Goal: Task Accomplishment & Management: Manage account settings

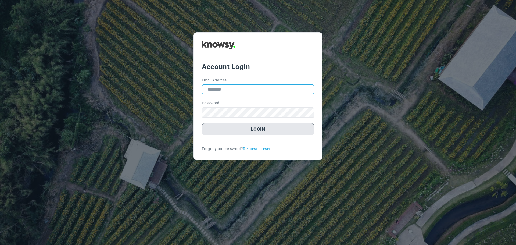
type input "**********"
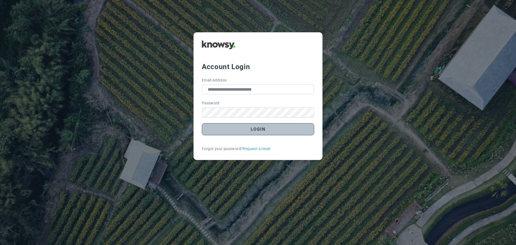
click at [259, 131] on button "Login" at bounding box center [258, 129] width 112 height 12
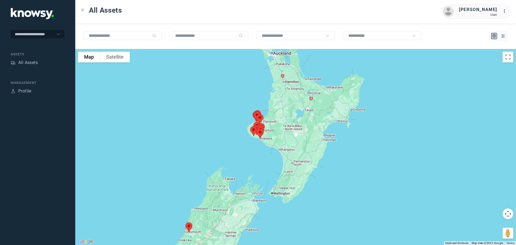
drag, startPoint x: 254, startPoint y: 119, endPoint x: 220, endPoint y: 135, distance: 37.5
click at [220, 135] on div at bounding box center [295, 147] width 441 height 196
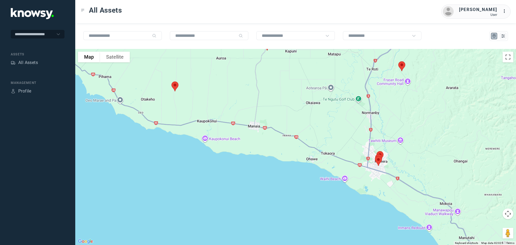
click at [174, 87] on img at bounding box center [174, 86] width 11 height 14
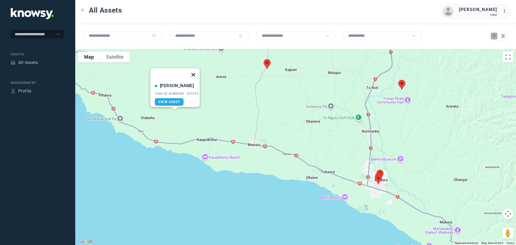
click at [196, 71] on button "Close" at bounding box center [193, 74] width 13 height 13
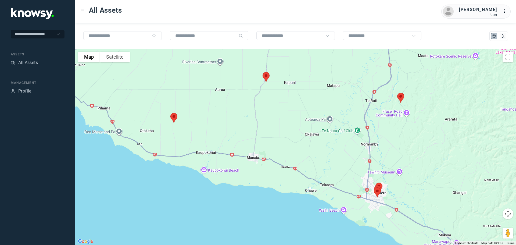
drag, startPoint x: 216, startPoint y: 105, endPoint x: 210, endPoint y: 123, distance: 19.0
click at [210, 123] on div "To navigate, press the arrow keys." at bounding box center [295, 147] width 441 height 196
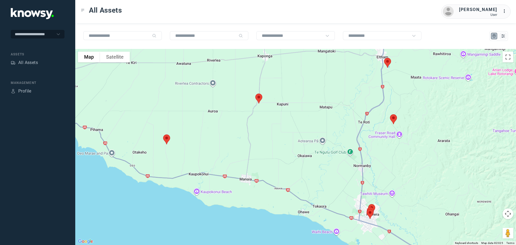
click at [257, 96] on img at bounding box center [258, 98] width 11 height 14
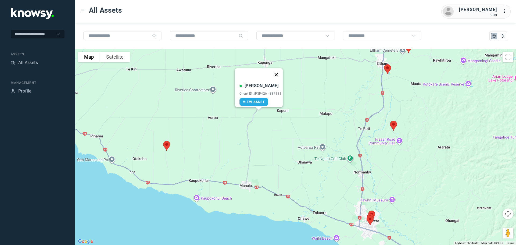
click at [277, 71] on button "Close" at bounding box center [276, 74] width 13 height 13
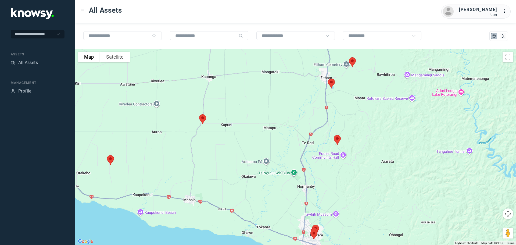
drag, startPoint x: 288, startPoint y: 90, endPoint x: 230, endPoint y: 105, distance: 59.3
click at [230, 105] on div at bounding box center [295, 147] width 441 height 196
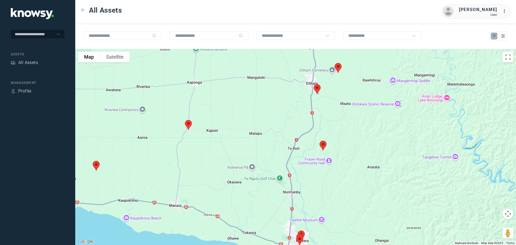
click at [318, 89] on img at bounding box center [316, 89] width 11 height 14
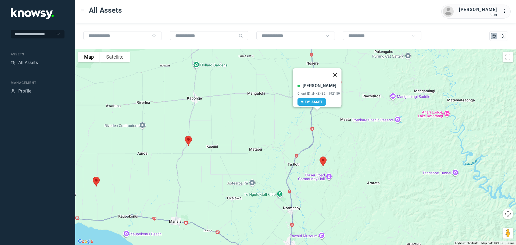
click at [337, 71] on button "Close" at bounding box center [334, 74] width 13 height 13
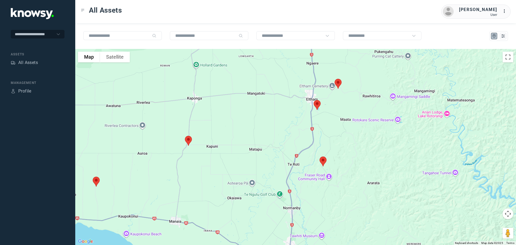
click at [338, 83] on img at bounding box center [337, 84] width 11 height 14
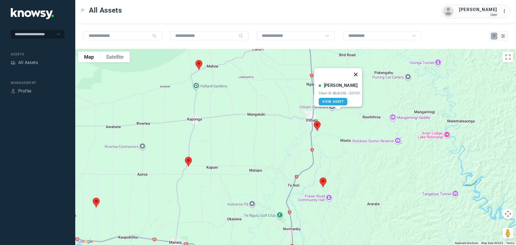
click at [356, 72] on button "Close" at bounding box center [355, 74] width 13 height 13
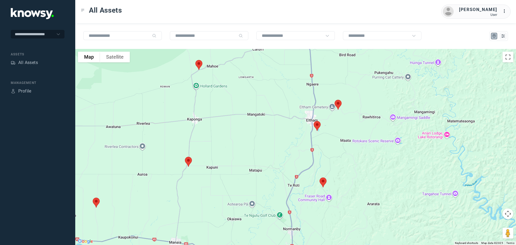
click at [199, 67] on img at bounding box center [198, 65] width 11 height 14
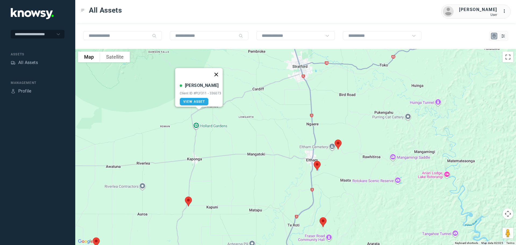
click at [219, 69] on button "Close" at bounding box center [216, 74] width 13 height 13
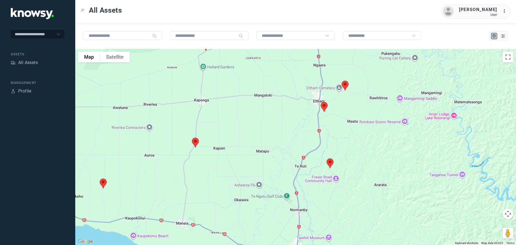
drag, startPoint x: 321, startPoint y: 187, endPoint x: 328, endPoint y: 119, distance: 68.1
click at [328, 119] on div at bounding box center [295, 147] width 441 height 196
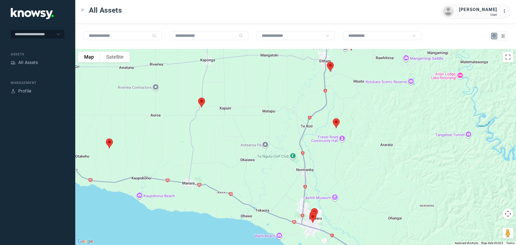
click at [338, 123] on img at bounding box center [336, 123] width 11 height 14
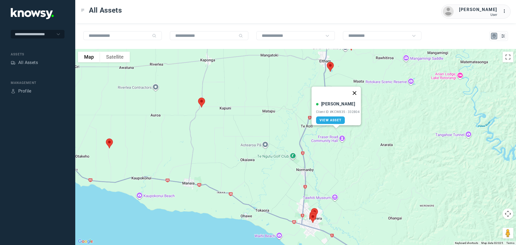
click at [357, 91] on button "Close" at bounding box center [354, 93] width 13 height 13
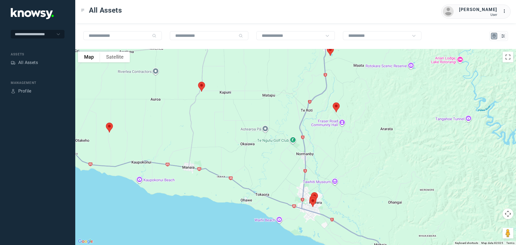
drag, startPoint x: 336, startPoint y: 157, endPoint x: 334, endPoint y: 106, distance: 50.8
click at [334, 106] on div "To navigate, press the arrow keys." at bounding box center [295, 147] width 441 height 196
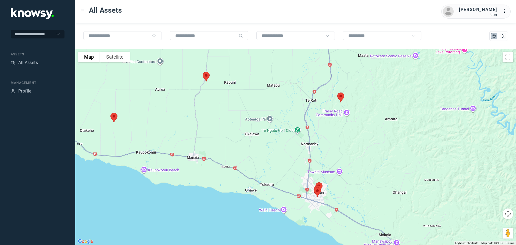
drag, startPoint x: 263, startPoint y: 117, endPoint x: 264, endPoint y: 131, distance: 14.6
click at [264, 131] on div at bounding box center [295, 147] width 441 height 196
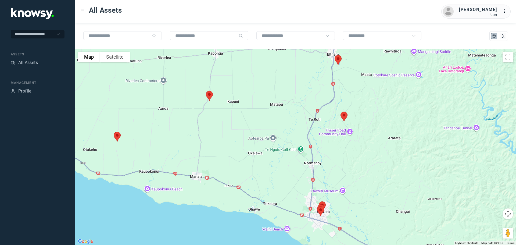
drag, startPoint x: 251, startPoint y: 109, endPoint x: 249, endPoint y: 114, distance: 5.5
click at [249, 114] on div at bounding box center [295, 147] width 441 height 196
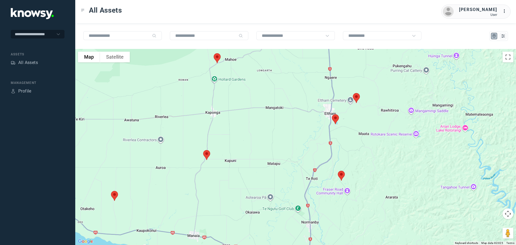
drag, startPoint x: 253, startPoint y: 110, endPoint x: 256, endPoint y: 123, distance: 13.2
click at [255, 121] on div at bounding box center [295, 147] width 441 height 196
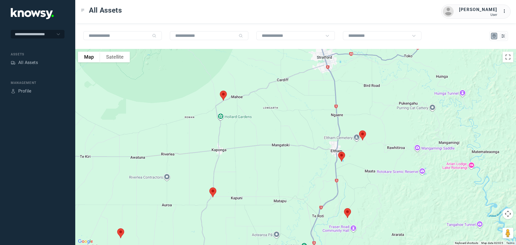
click at [258, 127] on div at bounding box center [295, 147] width 441 height 196
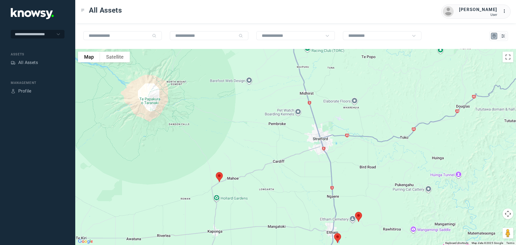
drag, startPoint x: 263, startPoint y: 96, endPoint x: 261, endPoint y: 128, distance: 32.6
click at [261, 128] on div at bounding box center [295, 147] width 441 height 196
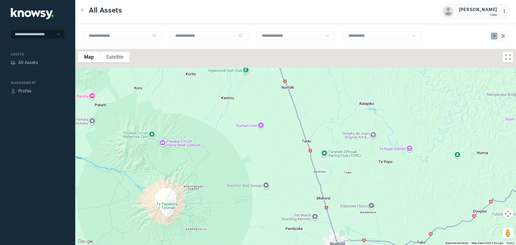
drag, startPoint x: 266, startPoint y: 99, endPoint x: 284, endPoint y: 178, distance: 81.4
click at [284, 179] on div at bounding box center [295, 147] width 441 height 196
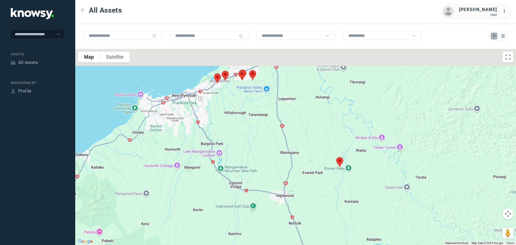
drag, startPoint x: 271, startPoint y: 111, endPoint x: 256, endPoint y: 185, distance: 74.8
click at [257, 183] on div at bounding box center [295, 147] width 441 height 196
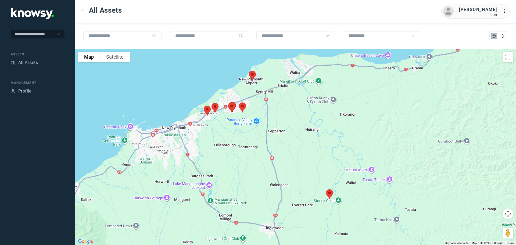
click at [328, 193] on img at bounding box center [329, 194] width 11 height 14
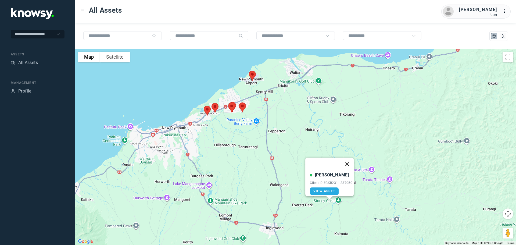
click at [350, 160] on button "Close" at bounding box center [347, 163] width 13 height 13
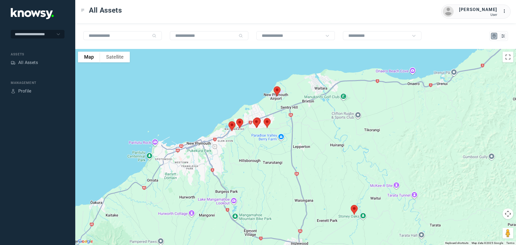
drag, startPoint x: 251, startPoint y: 137, endPoint x: 283, endPoint y: 158, distance: 38.9
click at [283, 158] on div at bounding box center [295, 147] width 441 height 196
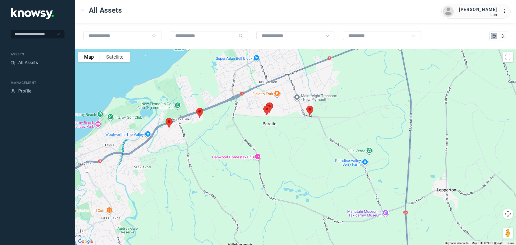
drag, startPoint x: 195, startPoint y: 150, endPoint x: 274, endPoint y: 132, distance: 80.7
click at [274, 132] on div at bounding box center [295, 147] width 441 height 196
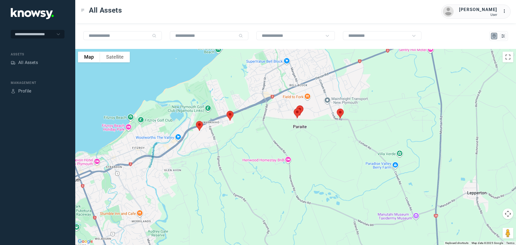
click at [198, 125] on img at bounding box center [199, 126] width 11 height 14
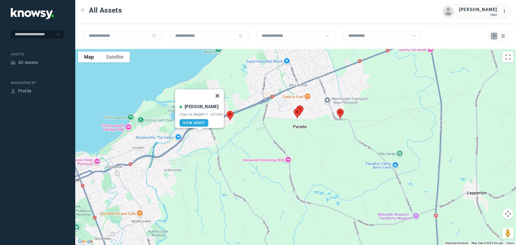
click at [218, 90] on button "Close" at bounding box center [217, 95] width 13 height 13
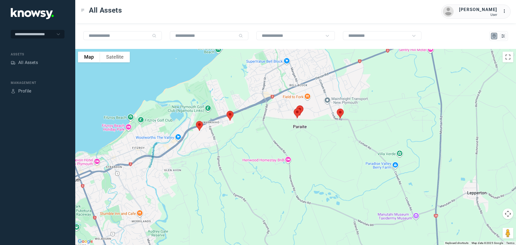
click at [230, 116] on img at bounding box center [229, 116] width 11 height 14
click at [249, 81] on button "Close" at bounding box center [248, 85] width 13 height 13
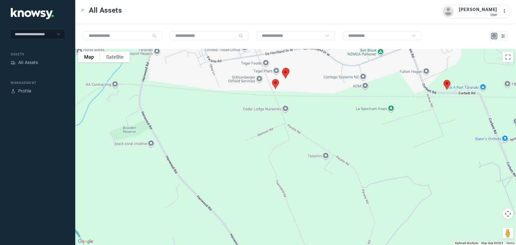
click at [447, 84] on img at bounding box center [446, 85] width 11 height 14
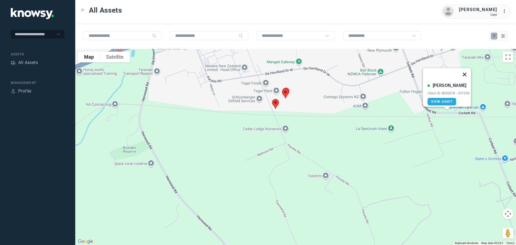
click at [467, 70] on button "Close" at bounding box center [464, 74] width 13 height 13
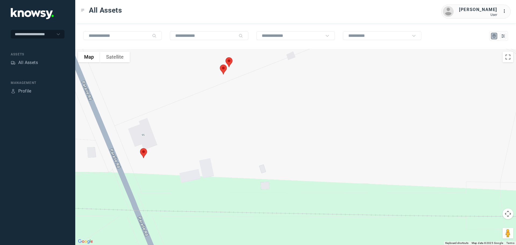
click at [143, 153] on img at bounding box center [143, 153] width 11 height 14
click at [163, 120] on button "Close" at bounding box center [161, 122] width 13 height 13
click at [222, 70] on img at bounding box center [223, 69] width 11 height 14
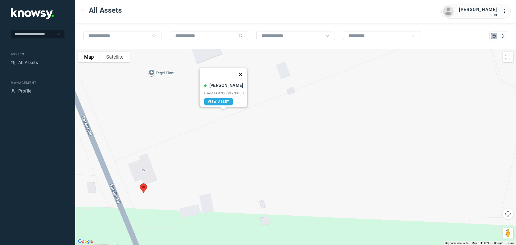
click at [242, 71] on button "Close" at bounding box center [240, 74] width 13 height 13
click at [229, 95] on img at bounding box center [228, 97] width 11 height 14
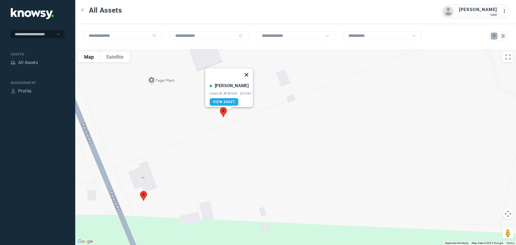
click at [248, 72] on button "Close" at bounding box center [246, 74] width 13 height 13
